Goal: Navigation & Orientation: Find specific page/section

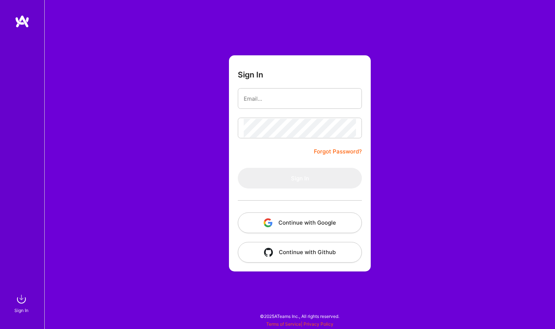
click at [269, 213] on button "Continue with Google" at bounding box center [300, 223] width 124 height 21
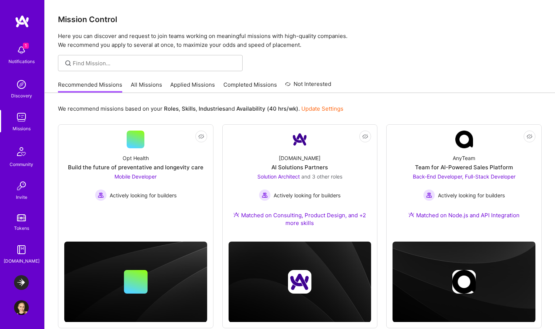
click at [19, 308] on img at bounding box center [21, 307] width 15 height 15
